Goal: Obtain resource: Obtain resource

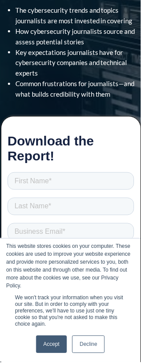
scroll to position [152, 0]
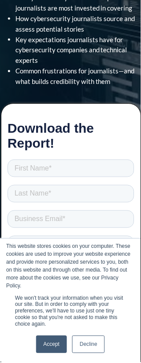
scroll to position [174, 0]
